Goal: Task Accomplishment & Management: Use online tool/utility

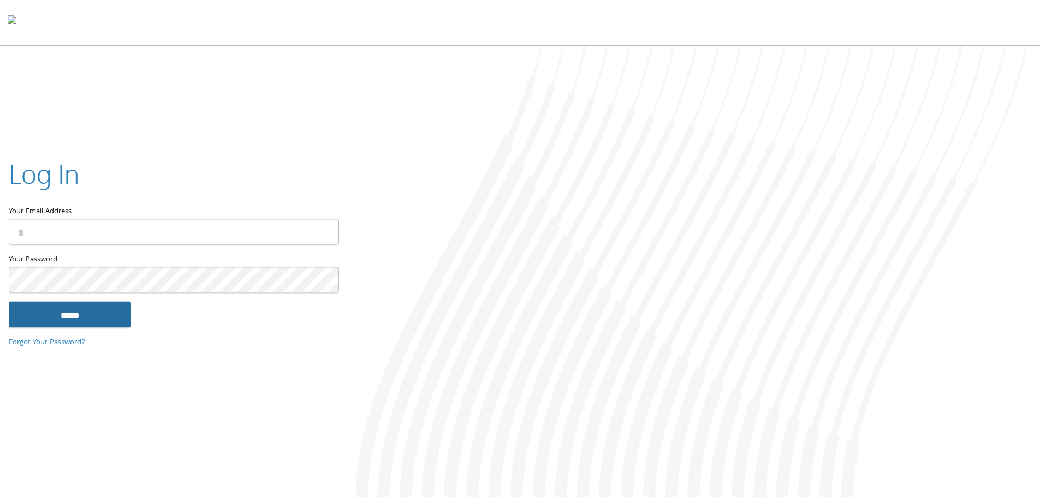
type input "**********"
click at [73, 315] on input "******" at bounding box center [70, 317] width 122 height 26
type input "**********"
click at [79, 318] on input "******" at bounding box center [70, 316] width 122 height 26
